Goal: Task Accomplishment & Management: Manage account settings

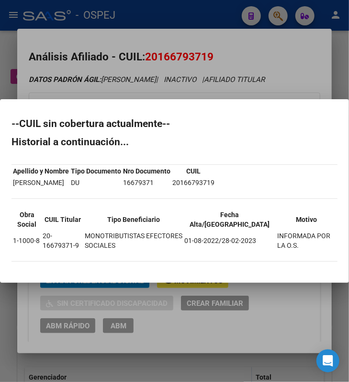
scroll to position [0, 544]
click at [186, 59] on div at bounding box center [174, 191] width 349 height 382
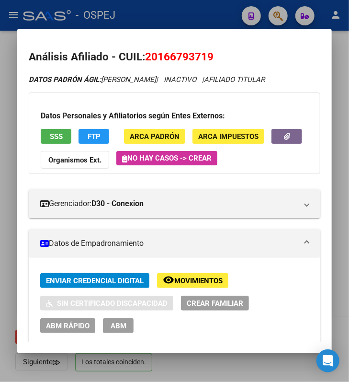
click at [167, 48] on mat-dialog-content "Análisis Afiliado - CUIL: 20166793719 DATOS PADRÓN ÁGIL: [PERSON_NAME] | INACTI…" at bounding box center [174, 190] width 314 height 301
click at [57, 131] on button "SSS" at bounding box center [56, 136] width 31 height 15
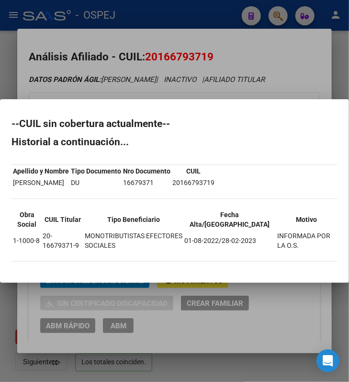
drag, startPoint x: 9, startPoint y: 125, endPoint x: 320, endPoint y: 246, distance: 334.4
click at [320, 246] on mat-dialog-content "--CUIL sin cobertura actualmente-- Historial a continuación... Apellido y Nombr…" at bounding box center [174, 191] width 349 height 160
copy div "--CUIL sin cobertura actualmente-- Historial a continuación... Apellido y Nombr…"
click at [228, 50] on div at bounding box center [174, 191] width 349 height 382
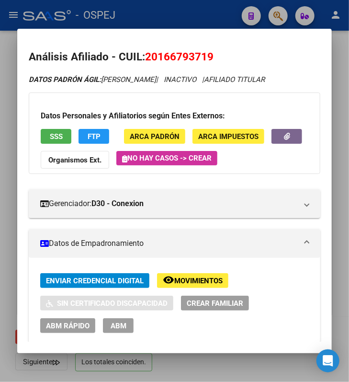
click at [228, 11] on div at bounding box center [174, 191] width 349 height 382
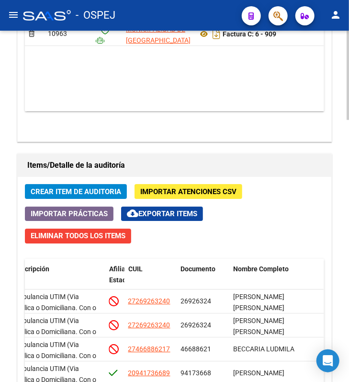
scroll to position [1032, 0]
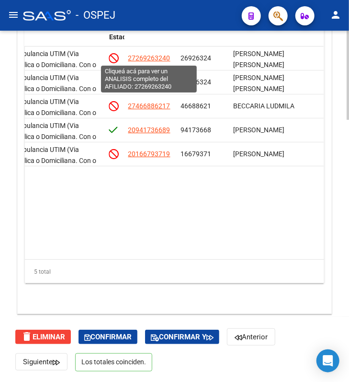
click at [144, 60] on span "27269263240" at bounding box center [149, 58] width 42 height 8
type textarea "27269263240"
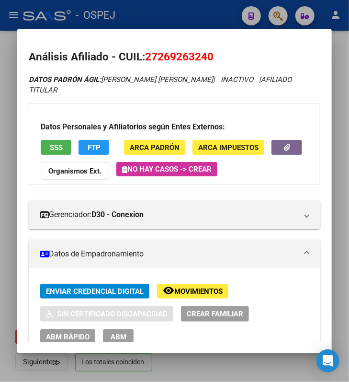
click at [147, 11] on div at bounding box center [174, 191] width 349 height 382
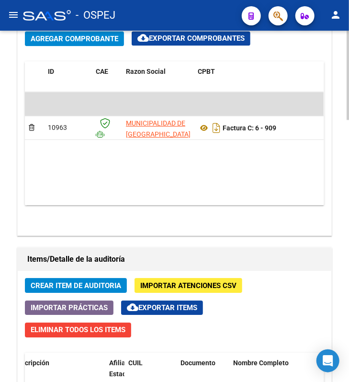
scroll to position [649, 0]
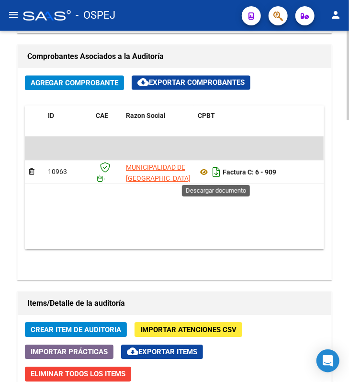
click at [214, 170] on icon "Descargar documento" at bounding box center [216, 171] width 12 height 15
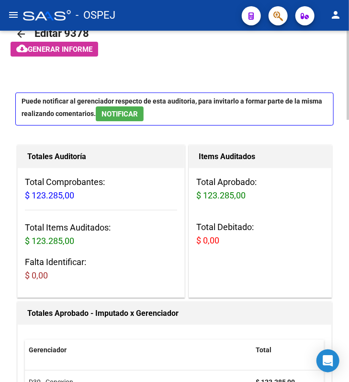
scroll to position [11, 0]
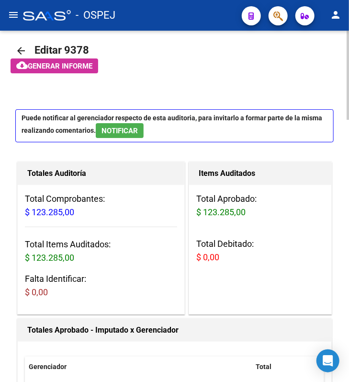
click at [26, 50] on mat-icon "arrow_back" at bounding box center [20, 50] width 11 height 11
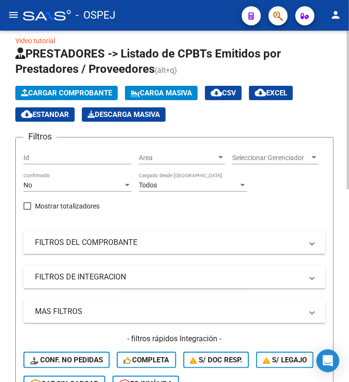
click at [123, 181] on div "No" at bounding box center [73, 185] width 100 height 8
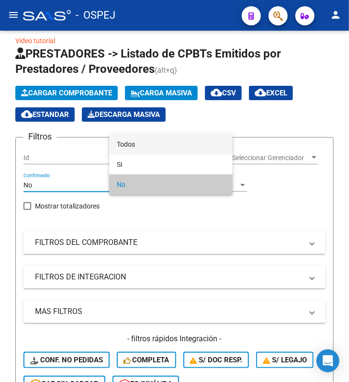
click at [137, 152] on span "Todos" at bounding box center [171, 144] width 108 height 20
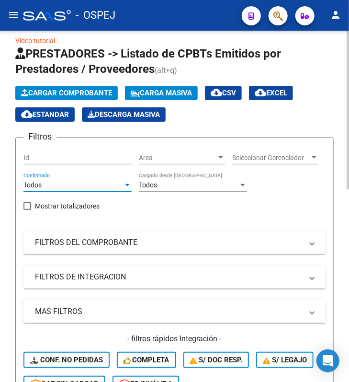
click at [94, 242] on mat-expansion-panel-header "FILTROS DEL COMPROBANTE" at bounding box center [174, 242] width 302 height 23
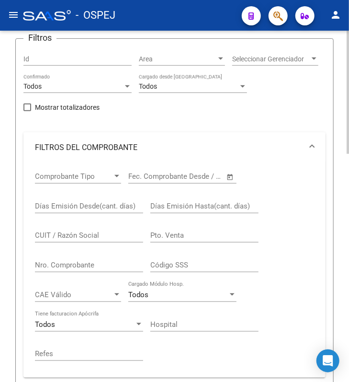
scroll to position [138, 0]
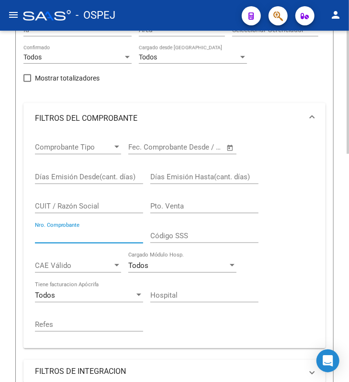
click at [76, 240] on input "Nro. Comprobante" at bounding box center [89, 235] width 108 height 9
type input "1079"
click at [11, 286] on div "Video tutorial PRESTADORES -> Listado de CPBTs Emitidos por Prestadores / Prove…" at bounding box center [174, 275] width 349 height 766
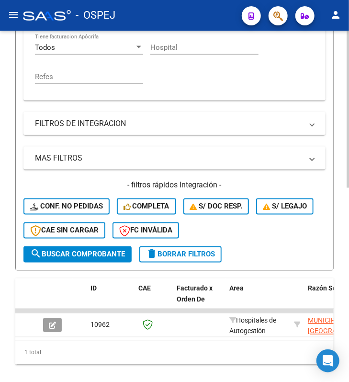
scroll to position [433, 0]
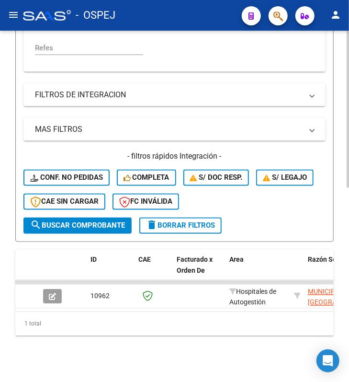
click at [52, 293] on icon "button" at bounding box center [52, 296] width 7 height 7
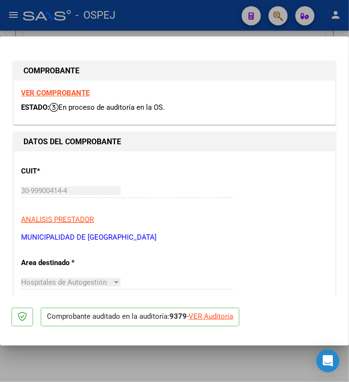
click at [226, 310] on p "Comprobante auditado en la auditoría: 9379 - VER Auditoría" at bounding box center [140, 316] width 199 height 19
click at [226, 313] on div "VER Auditoría" at bounding box center [211, 316] width 45 height 11
type input "$ 0,00"
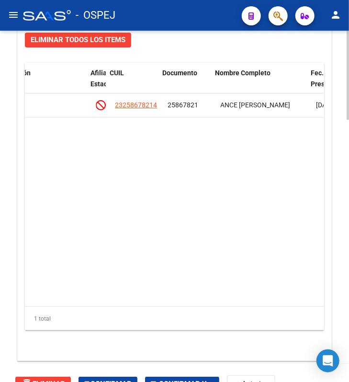
scroll to position [0, 563]
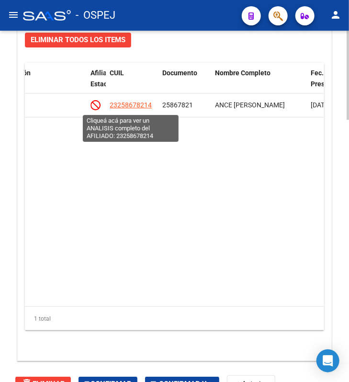
click at [128, 104] on span "23258678214" at bounding box center [131, 105] width 42 height 8
type textarea "23258678214"
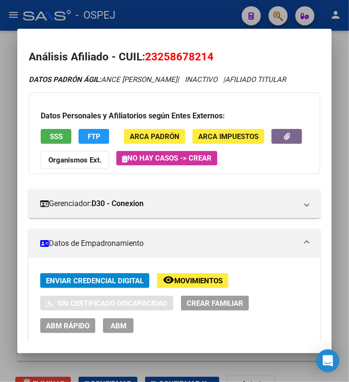
click at [152, 18] on div at bounding box center [174, 191] width 349 height 382
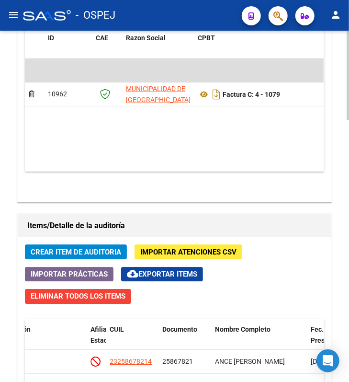
scroll to position [664, 0]
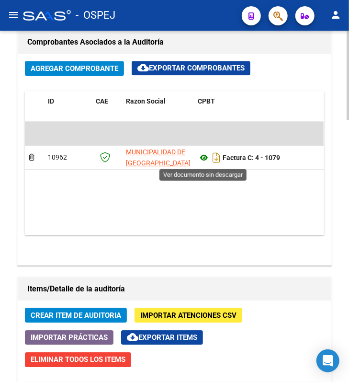
click at [206, 163] on icon at bounding box center [204, 157] width 12 height 11
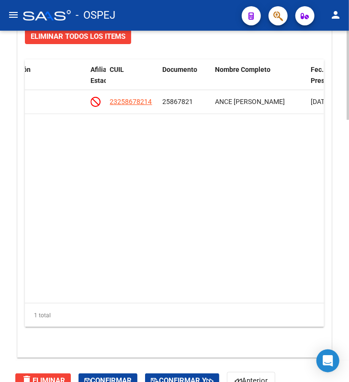
scroll to position [968, 0]
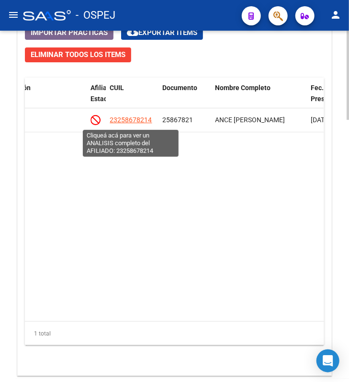
click at [128, 123] on span "23258678214" at bounding box center [131, 120] width 42 height 8
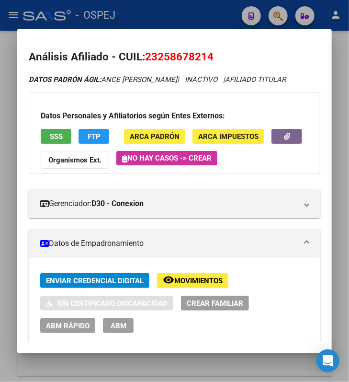
click at [60, 144] on button "SSS" at bounding box center [56, 136] width 31 height 15
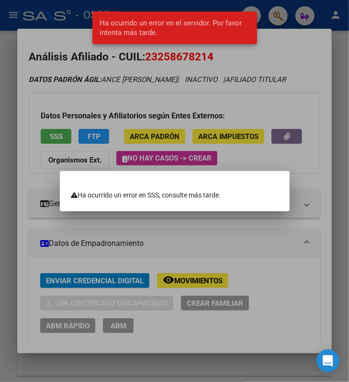
click at [113, 125] on div at bounding box center [174, 191] width 349 height 382
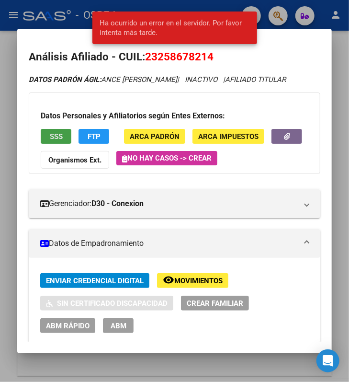
click at [56, 144] on button "SSS" at bounding box center [56, 136] width 31 height 15
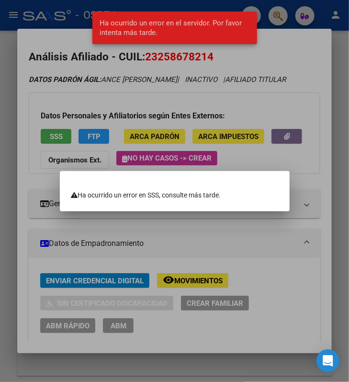
click at [56, 154] on div at bounding box center [174, 191] width 349 height 382
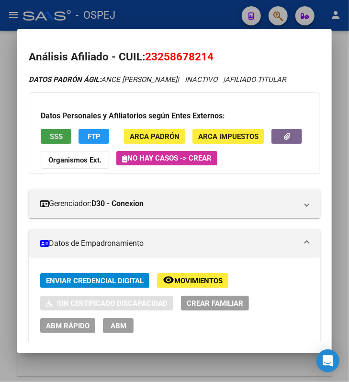
click at [58, 141] on span "SSS" at bounding box center [56, 136] width 13 height 9
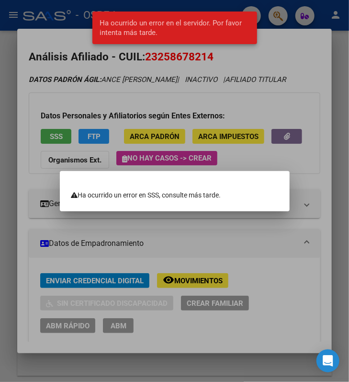
click at [58, 146] on div at bounding box center [174, 191] width 349 height 382
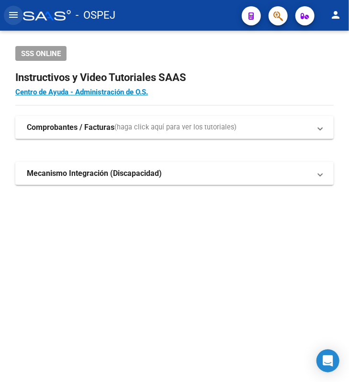
click at [11, 10] on mat-icon "menu" at bounding box center [13, 14] width 11 height 11
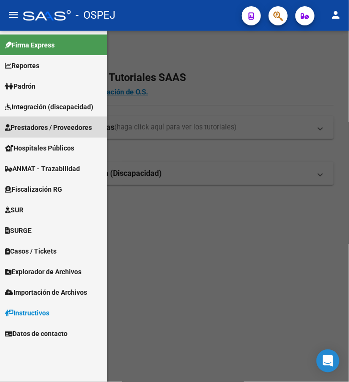
click at [38, 130] on span "Prestadores / Proveedores" at bounding box center [48, 127] width 87 height 11
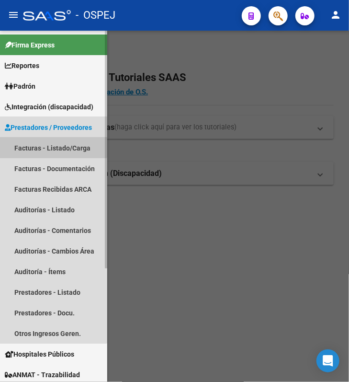
click at [34, 146] on link "Facturas - Listado/Carga" at bounding box center [53, 147] width 107 height 21
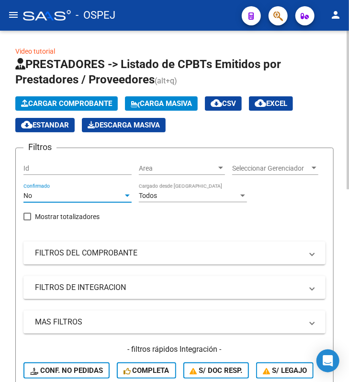
click at [32, 199] on span "No" at bounding box center [27, 196] width 9 height 8
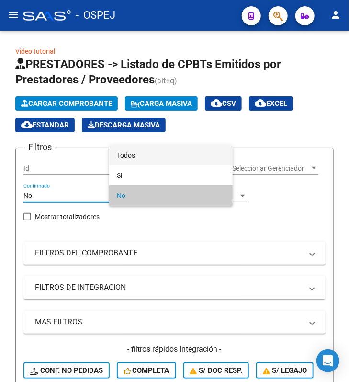
click at [126, 160] on span "Todos" at bounding box center [171, 155] width 108 height 20
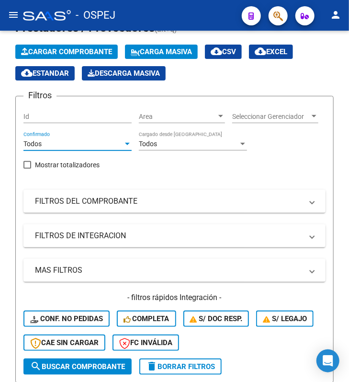
scroll to position [127, 0]
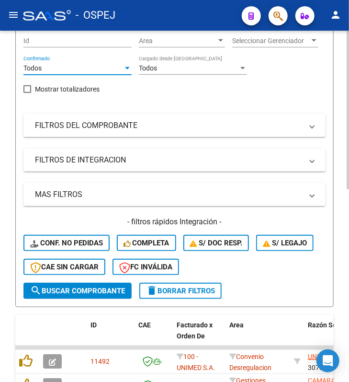
click at [113, 117] on div "Filtros Id Area Area Seleccionar Gerenciador Seleccionar Gerenciador Todos Conf…" at bounding box center [174, 155] width 302 height 254
click at [119, 122] on mat-expansion-panel-header "FILTROS DEL COMPROBANTE" at bounding box center [174, 125] width 302 height 23
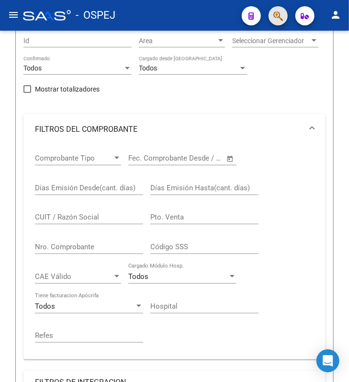
click at [280, 22] on span "button" at bounding box center [278, 16] width 10 height 20
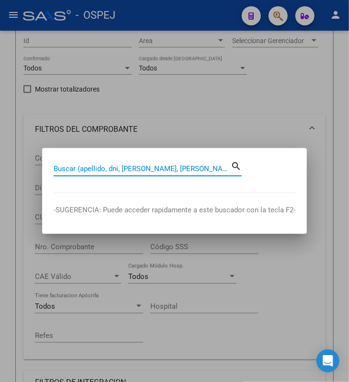
paste input "27269263246"
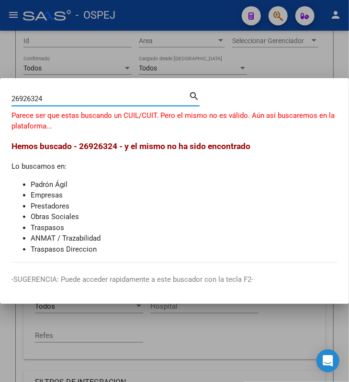
type input "26926324"
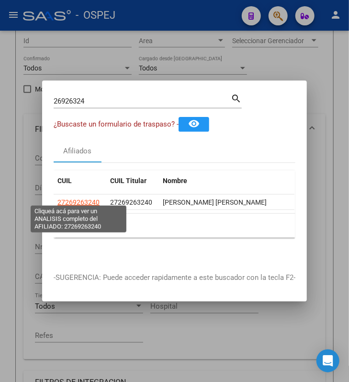
click at [86, 199] on span "27269263240" at bounding box center [78, 202] width 42 height 8
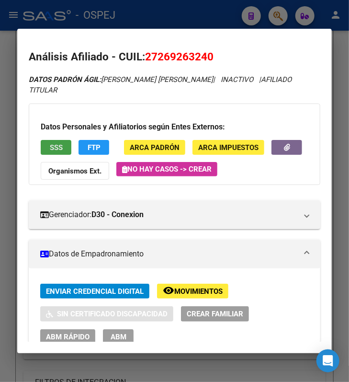
click at [53, 143] on span "SSS" at bounding box center [56, 147] width 13 height 9
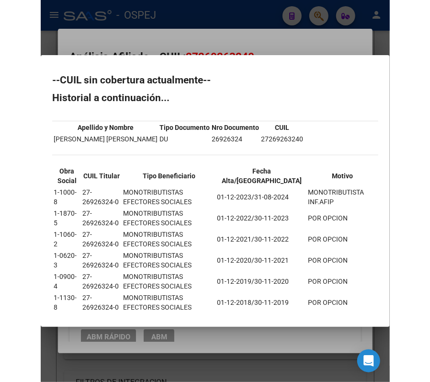
scroll to position [77, 0]
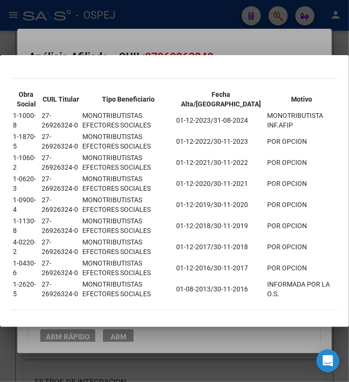
drag, startPoint x: 11, startPoint y: 77, endPoint x: 320, endPoint y: 315, distance: 390.7
click at [320, 315] on mat-dialog-content "--CUIL sin cobertura actualmente-- Historial a continuación... Apellido y Nombr…" at bounding box center [174, 191] width 349 height 248
copy div "--CUIL sin cobertura actualmente-- Historial a continuación... Apellido y Nombr…"
click at [163, 13] on div at bounding box center [174, 191] width 349 height 382
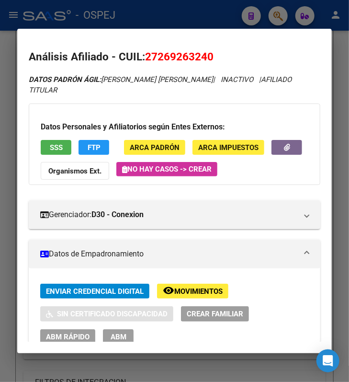
click at [163, 13] on div at bounding box center [174, 191] width 349 height 382
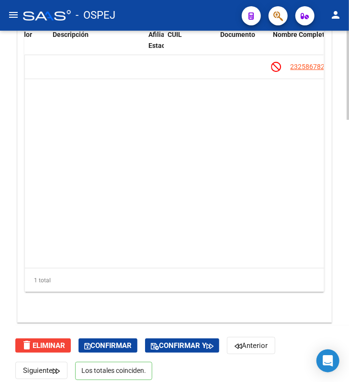
scroll to position [0, 539]
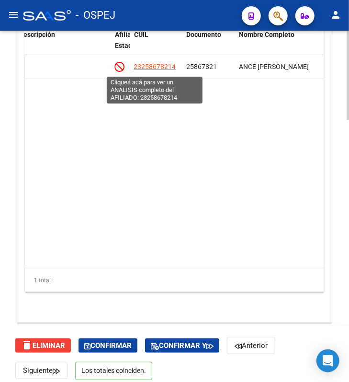
click at [163, 67] on span "23258678214" at bounding box center [155, 67] width 42 height 8
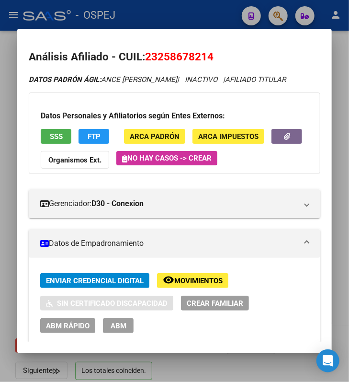
click at [62, 144] on button "SSS" at bounding box center [56, 136] width 31 height 15
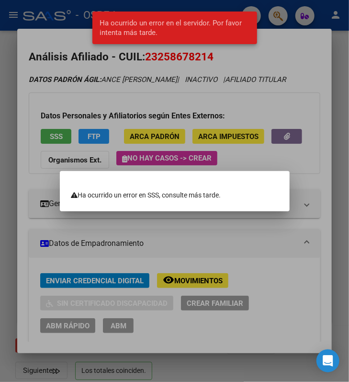
click at [62, 152] on div at bounding box center [174, 191] width 349 height 382
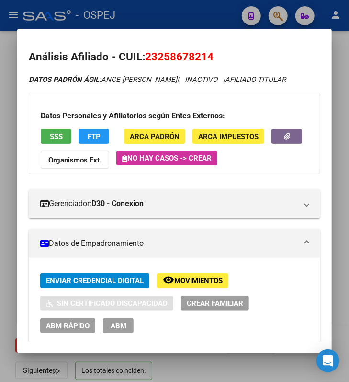
click at [100, 164] on strong "Organismos Ext." at bounding box center [74, 160] width 53 height 9
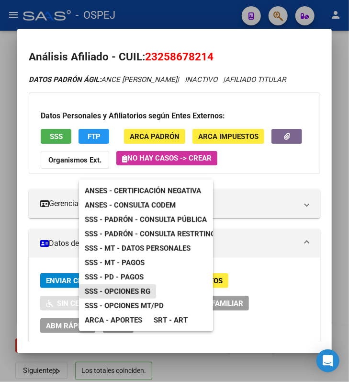
click at [106, 292] on span "SSS - Opciones RG" at bounding box center [118, 291] width 66 height 9
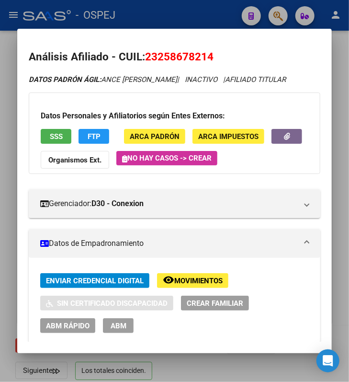
click at [184, 8] on div at bounding box center [174, 191] width 349 height 382
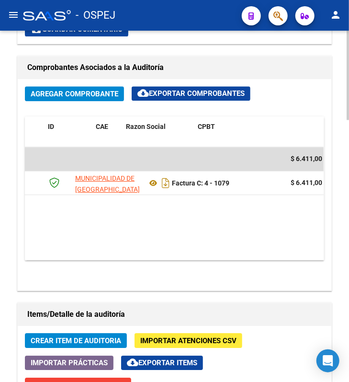
scroll to position [0, 0]
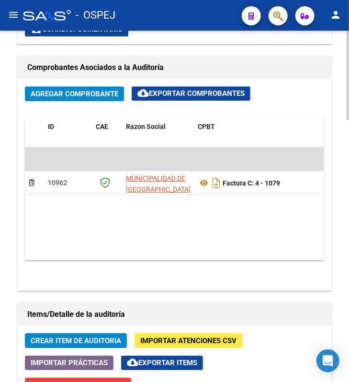
click at [89, 228] on datatable-body "$ 6.411,00 10962 MUNICIPALIDAD DE QUILMES Factura C: 4 - 1079 $ 6.411,00 30/12/…" at bounding box center [174, 203] width 299 height 113
click at [213, 180] on icon "Descargar documento" at bounding box center [216, 182] width 12 height 15
click at [312, 68] on h1 "Comprobantes Asociados a la Auditoría" at bounding box center [174, 67] width 294 height 15
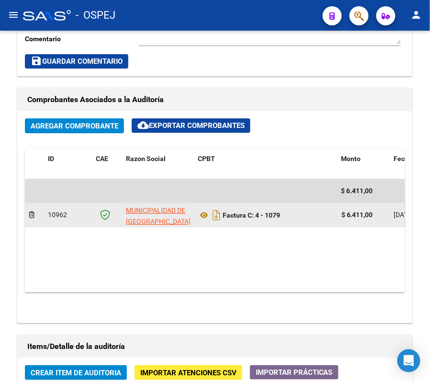
scroll to position [543, 0]
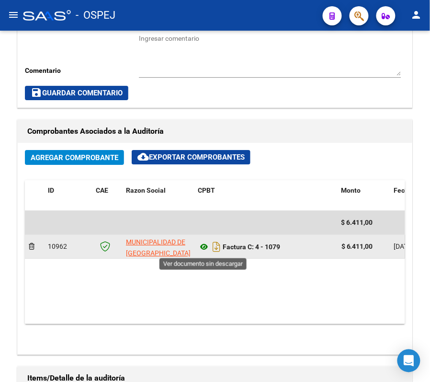
click at [199, 252] on icon at bounding box center [204, 246] width 12 height 11
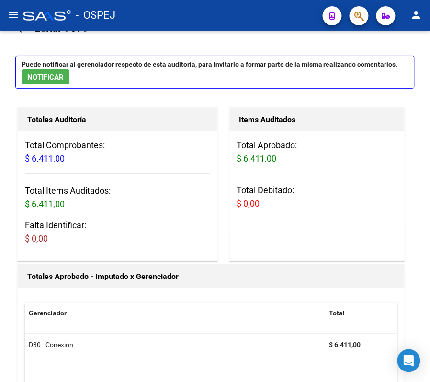
scroll to position [0, 0]
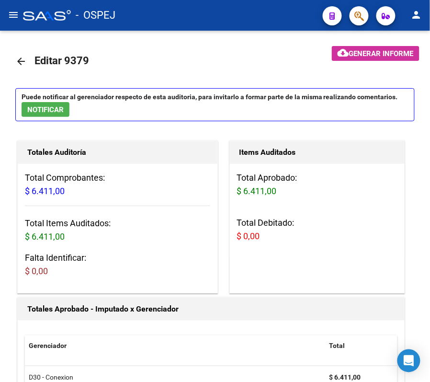
click at [27, 66] on link "arrow_back" at bounding box center [24, 61] width 19 height 23
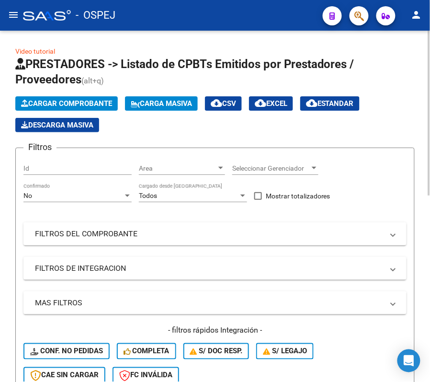
click at [87, 194] on div "No" at bounding box center [73, 196] width 100 height 8
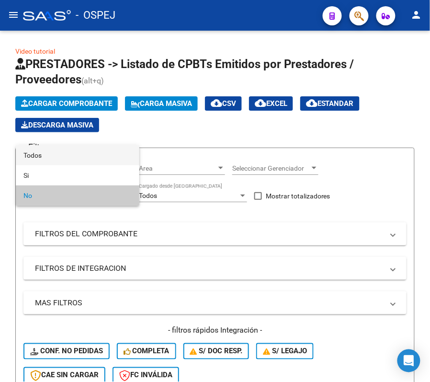
click at [72, 164] on span "Todos" at bounding box center [77, 155] width 108 height 20
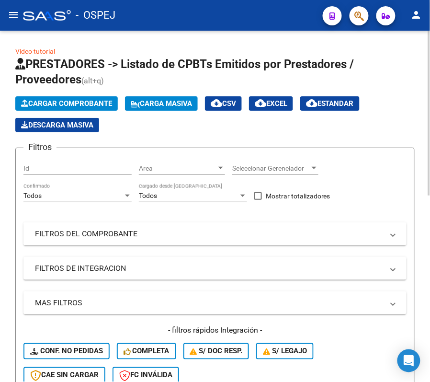
click at [99, 226] on mat-expansion-panel-header "FILTROS DEL COMPROBANTE" at bounding box center [214, 233] width 383 height 23
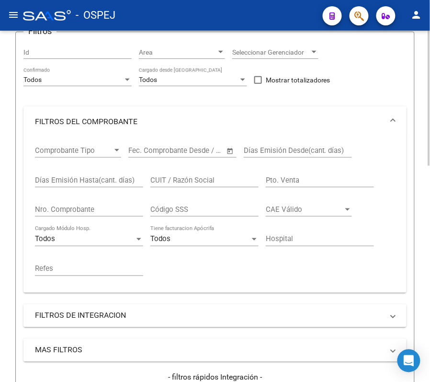
scroll to position [127, 0]
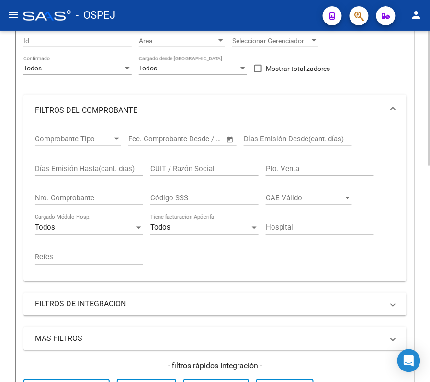
click at [104, 197] on input "Nro. Comprobante" at bounding box center [89, 197] width 108 height 9
type input "783"
click at [7, 120] on div "Video tutorial PRESTADORES -> Listado de CPBTs Emitidos por Prestadores / Prove…" at bounding box center [215, 271] width 430 height 736
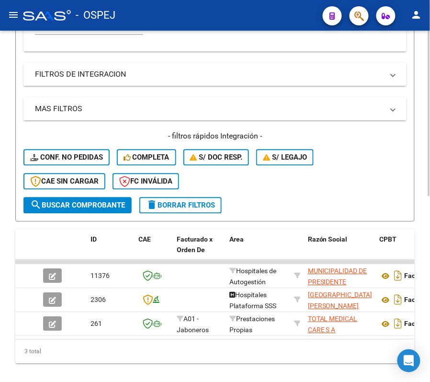
scroll to position [394, 0]
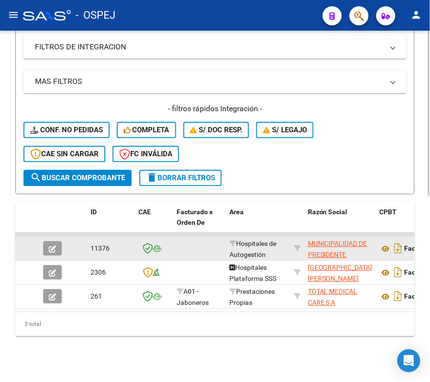
click at [57, 241] on button "button" at bounding box center [52, 248] width 19 height 14
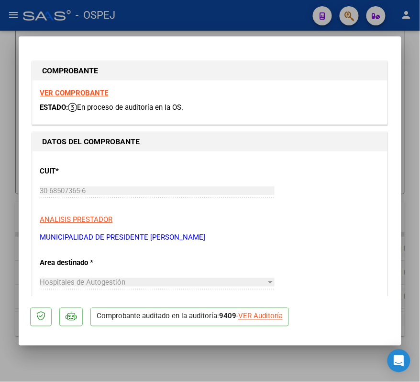
click at [266, 309] on p "Comprobante auditado en la auditoría: 9409 - VER Auditoría" at bounding box center [190, 316] width 199 height 19
click at [271, 311] on div "VER Auditoría" at bounding box center [260, 316] width 45 height 11
type input "$ 0,00"
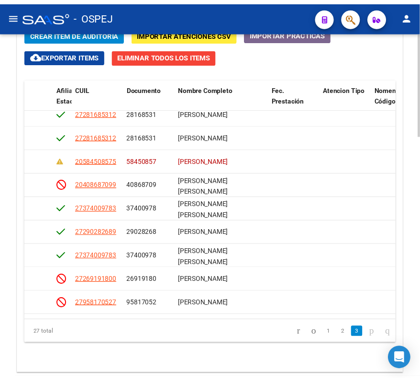
scroll to position [255, 596]
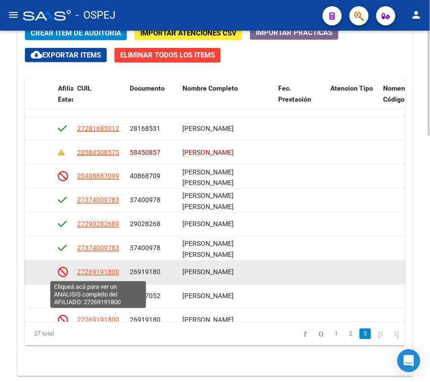
click at [104, 274] on span "27269191800" at bounding box center [98, 272] width 42 height 8
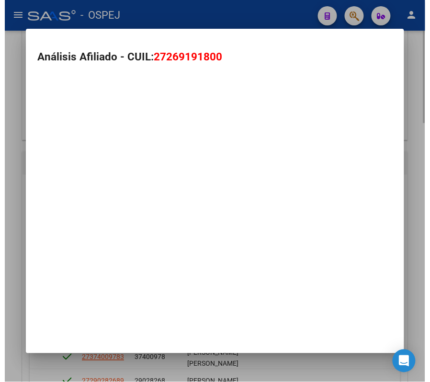
scroll to position [915, 0]
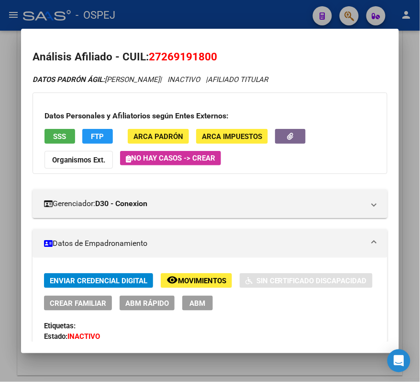
click at [163, 12] on div at bounding box center [210, 191] width 420 height 382
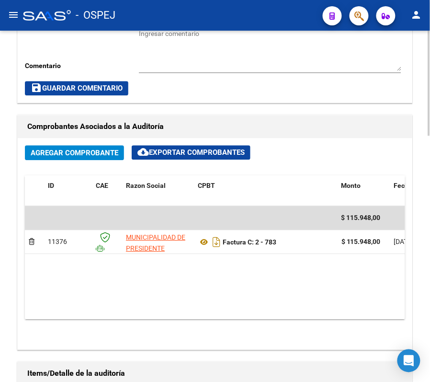
scroll to position [374, 0]
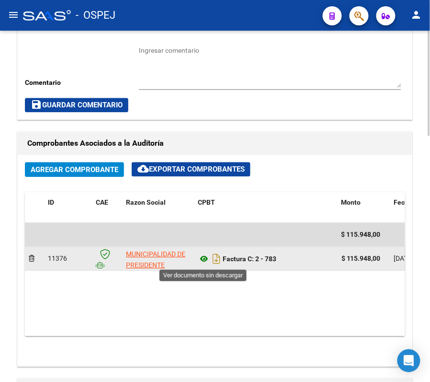
click at [198, 264] on icon at bounding box center [204, 258] width 12 height 11
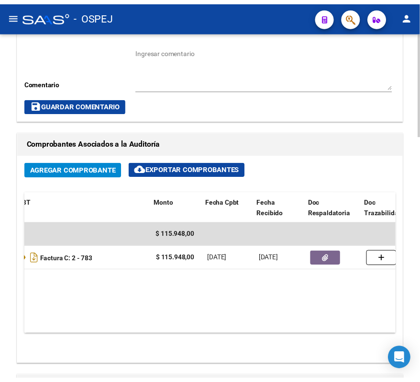
scroll to position [0, 184]
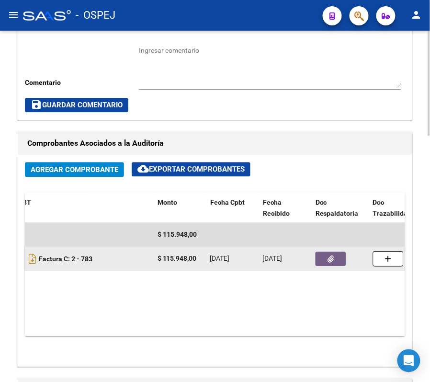
click at [326, 259] on button "button" at bounding box center [331, 258] width 31 height 14
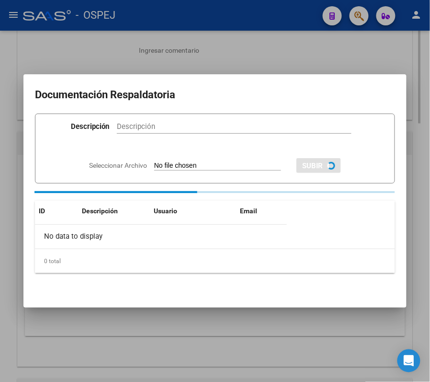
scroll to position [532, 0]
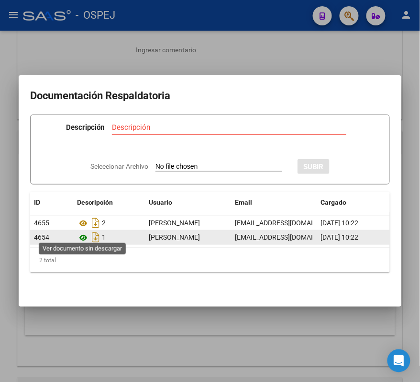
click at [87, 232] on icon at bounding box center [83, 237] width 12 height 11
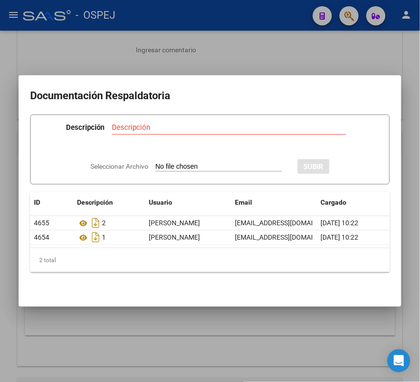
click at [191, 48] on div at bounding box center [210, 191] width 420 height 382
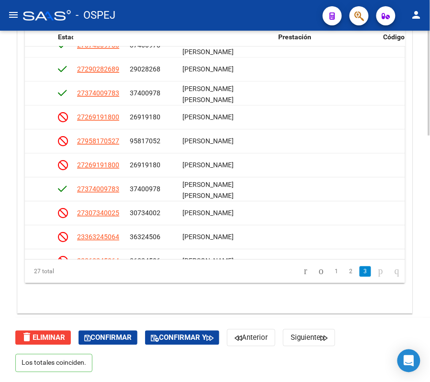
scroll to position [447, 596]
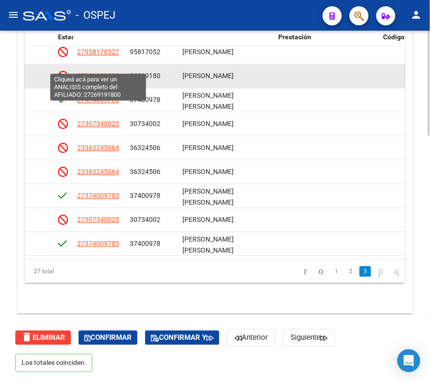
click at [116, 72] on span "27269191800" at bounding box center [98, 76] width 42 height 8
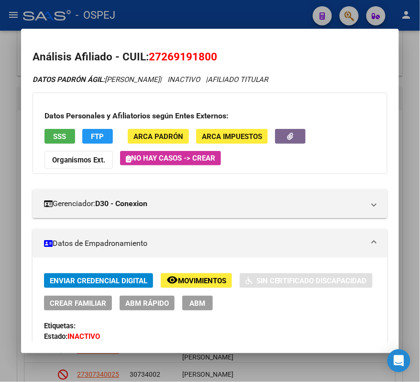
click at [45, 140] on button "SSS" at bounding box center [60, 136] width 31 height 15
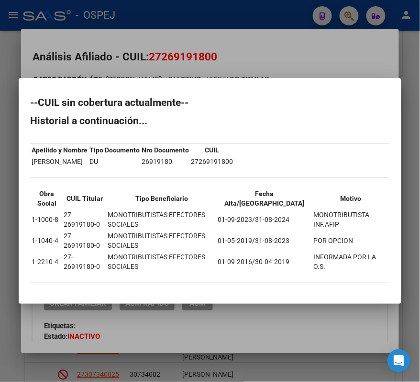
click at [349, 18] on div at bounding box center [210, 191] width 420 height 382
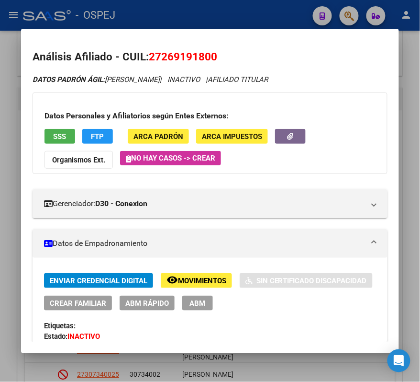
click at [349, 18] on div at bounding box center [210, 191] width 420 height 382
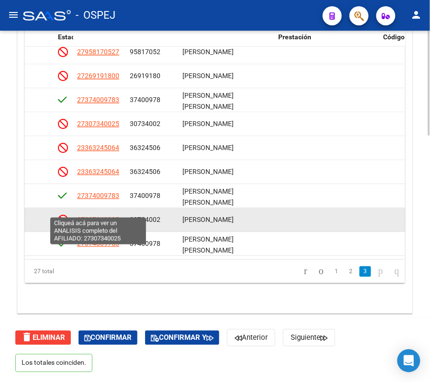
click at [102, 216] on span "27307340025" at bounding box center [98, 220] width 42 height 8
type textarea "27307340025"
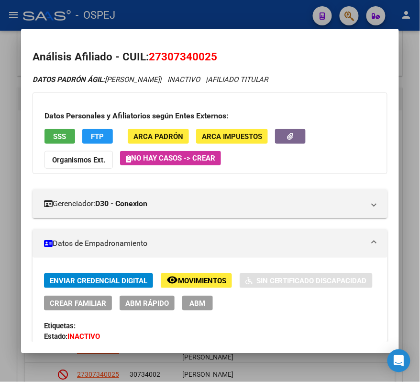
click at [188, 8] on div at bounding box center [210, 191] width 420 height 382
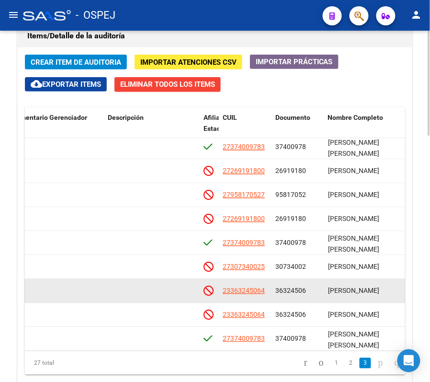
scroll to position [447, 450]
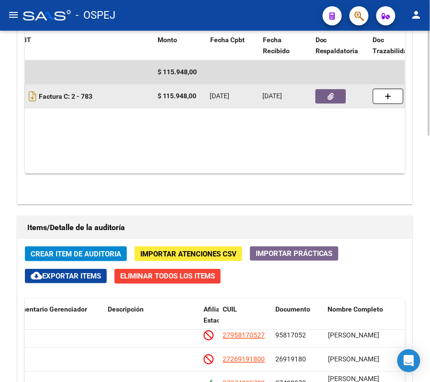
click at [346, 98] on button "button" at bounding box center [331, 96] width 31 height 14
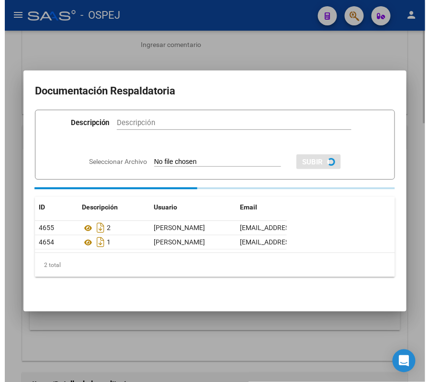
scroll to position [694, 0]
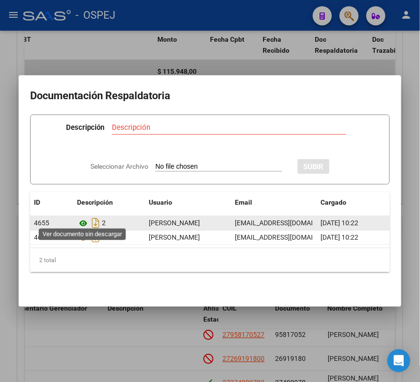
click at [86, 222] on icon at bounding box center [83, 222] width 12 height 11
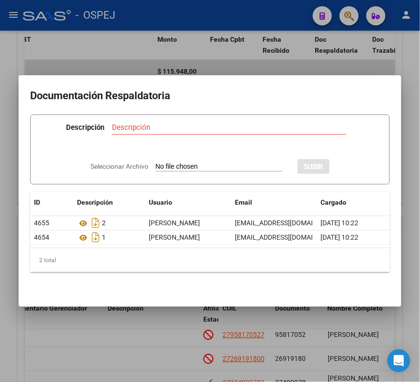
click at [148, 57] on div at bounding box center [210, 191] width 420 height 382
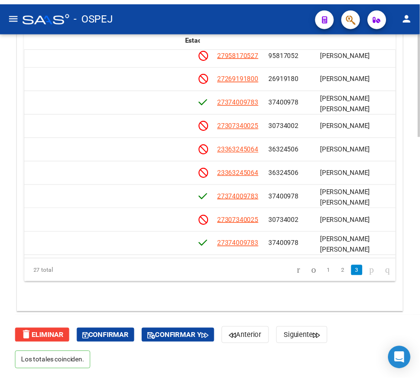
scroll to position [447, 556]
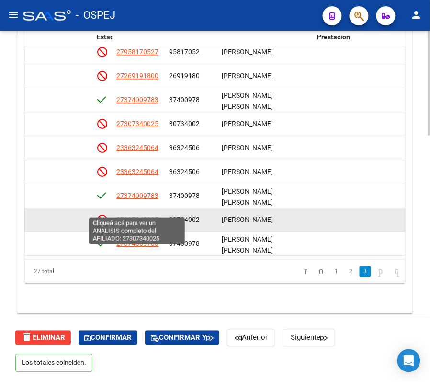
click at [135, 216] on span "27307340025" at bounding box center [137, 220] width 42 height 8
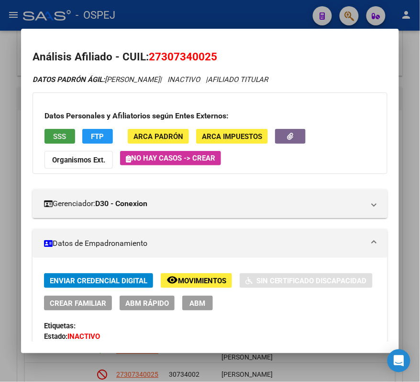
click at [59, 131] on button "SSS" at bounding box center [60, 136] width 31 height 15
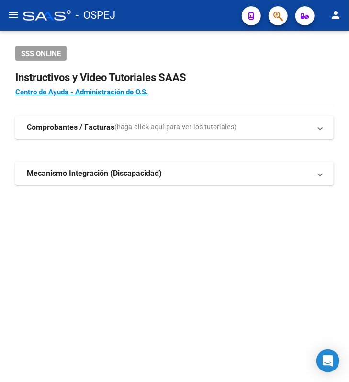
click at [7, 20] on button "menu" at bounding box center [13, 15] width 19 height 19
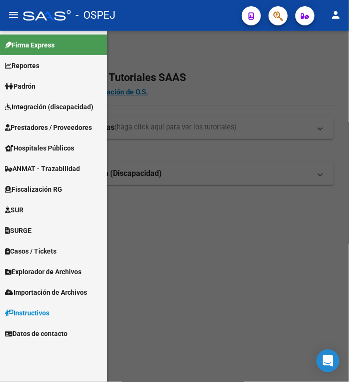
click at [37, 122] on span "Prestadores / Proveedores" at bounding box center [48, 127] width 87 height 11
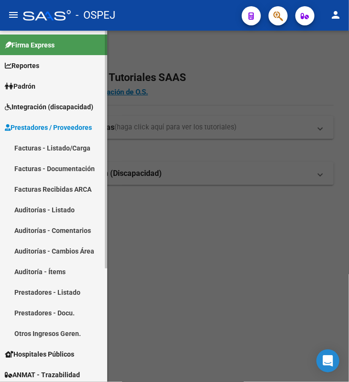
click at [31, 147] on link "Facturas - Listado/Carga" at bounding box center [53, 147] width 107 height 21
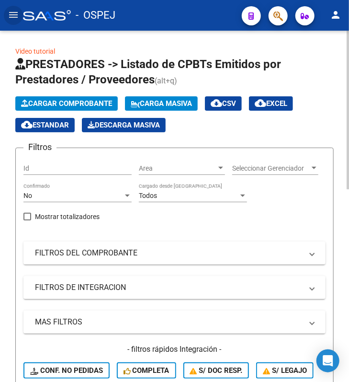
click at [132, 190] on div "No Confirmado" at bounding box center [77, 192] width 108 height 19
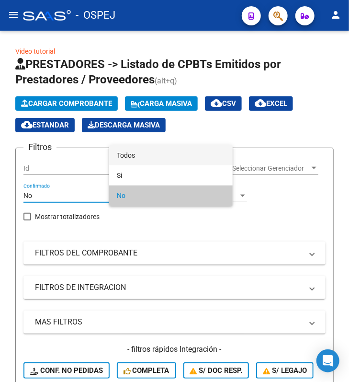
click at [129, 152] on span "Todos" at bounding box center [171, 155] width 108 height 20
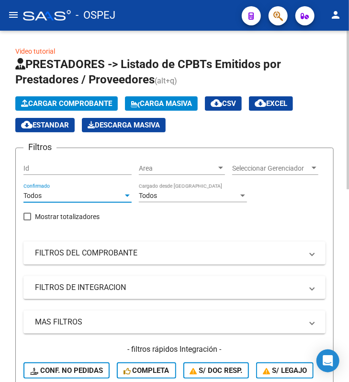
click at [101, 249] on mat-expansion-panel-header "FILTROS DEL COMPROBANTE" at bounding box center [174, 252] width 302 height 23
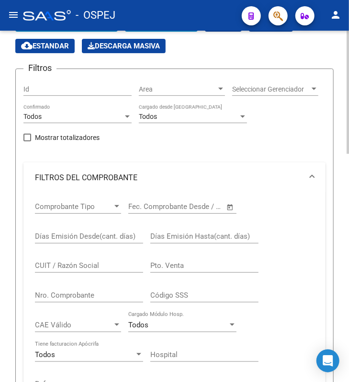
scroll to position [127, 0]
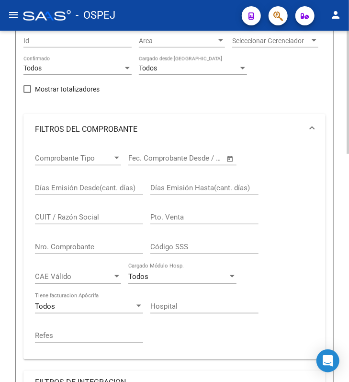
click at [94, 251] on input "Nro. Comprobante" at bounding box center [89, 246] width 108 height 9
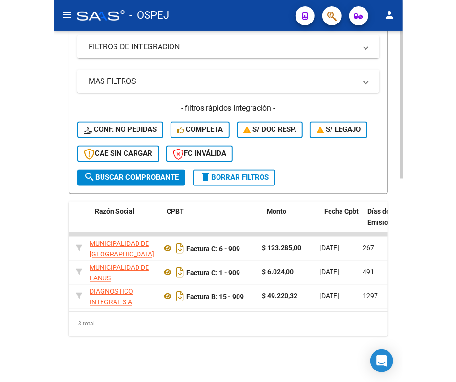
scroll to position [0, 213]
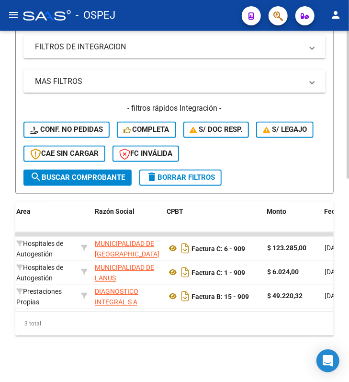
drag, startPoint x: 107, startPoint y: 2, endPoint x: 336, endPoint y: 75, distance: 240.3
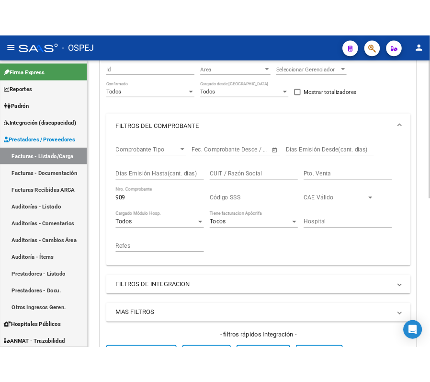
scroll to position [127, 0]
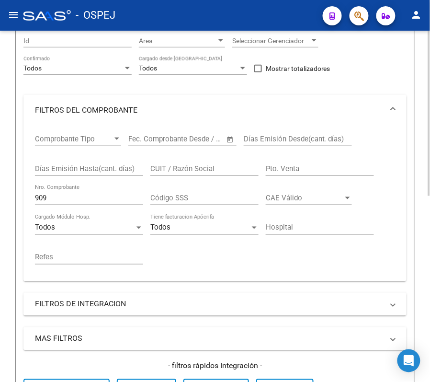
click at [93, 192] on div "909 Nro. Comprobante" at bounding box center [89, 194] width 108 height 21
click at [85, 193] on input "909" at bounding box center [89, 197] width 108 height 9
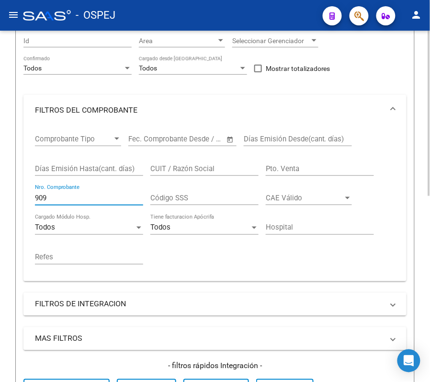
click at [85, 193] on input "909" at bounding box center [89, 197] width 108 height 9
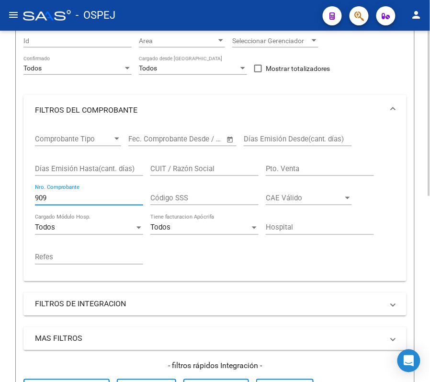
click at [85, 193] on input "909" at bounding box center [89, 197] width 108 height 9
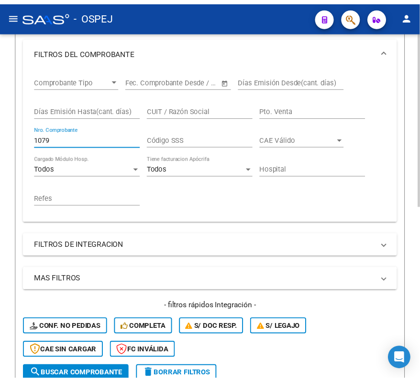
scroll to position [346, 0]
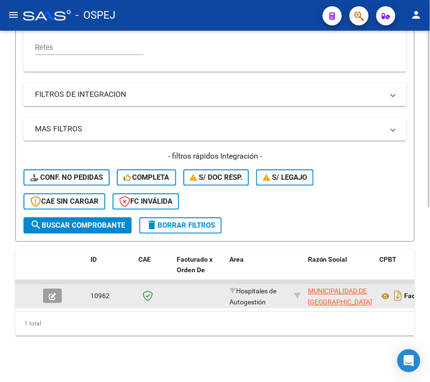
type input "1079"
click at [55, 293] on icon "button" at bounding box center [52, 296] width 7 height 7
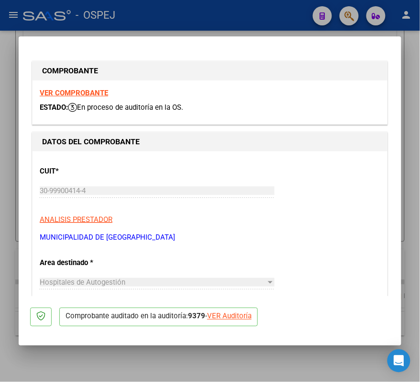
click at [226, 318] on div "VER Auditoría" at bounding box center [229, 316] width 45 height 11
type input "$ 0,00"
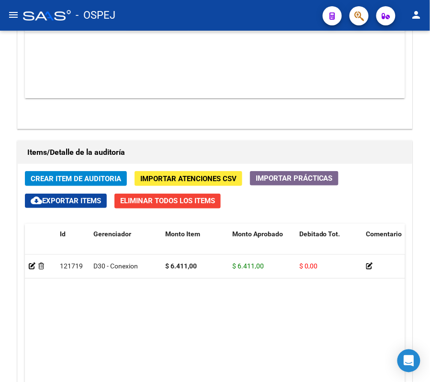
scroll to position [575, 0]
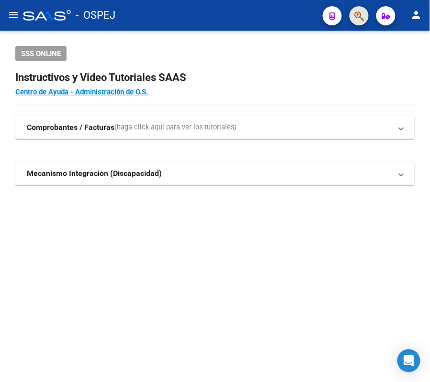
click at [356, 23] on span "button" at bounding box center [359, 16] width 10 height 20
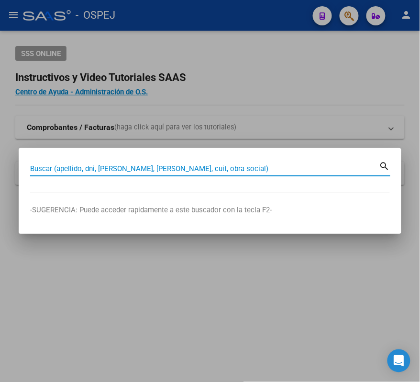
click at [226, 165] on input "Buscar (apellido, dni, [PERSON_NAME], [PERSON_NAME], cuit, obra social)" at bounding box center [205, 168] width 350 height 9
paste input "27434305190"
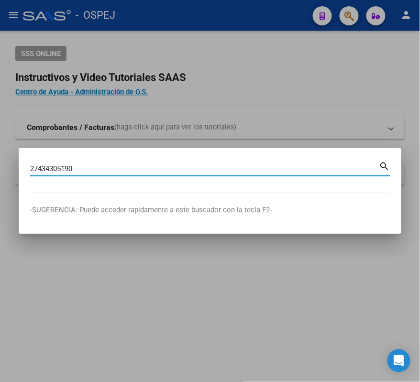
type input "27434305190"
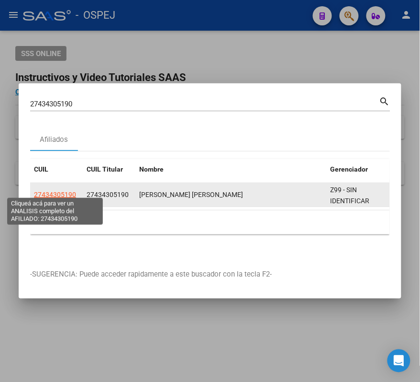
click at [48, 191] on span "27434305190" at bounding box center [55, 195] width 42 height 8
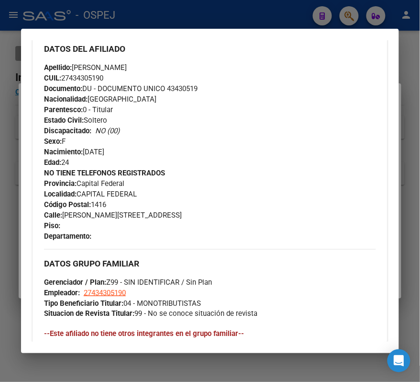
scroll to position [562, 0]
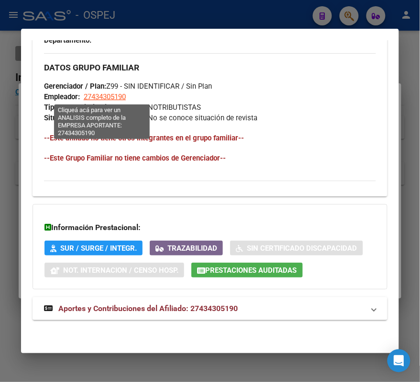
click at [113, 98] on span "27434305190" at bounding box center [105, 96] width 42 height 9
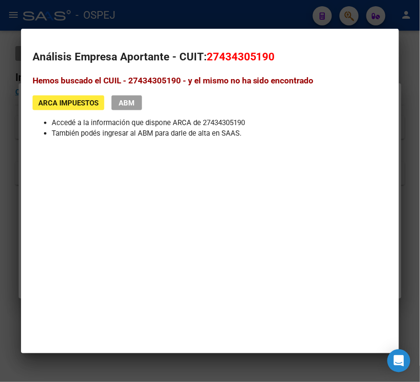
click at [130, 6] on div at bounding box center [210, 191] width 420 height 382
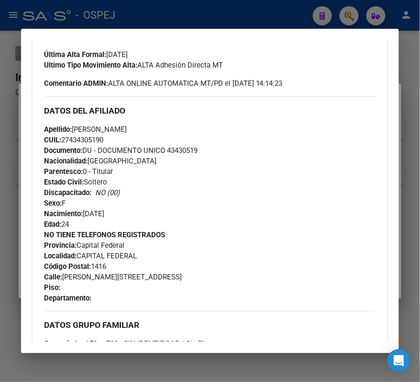
scroll to position [306, 0]
